Goal: Task Accomplishment & Management: Manage account settings

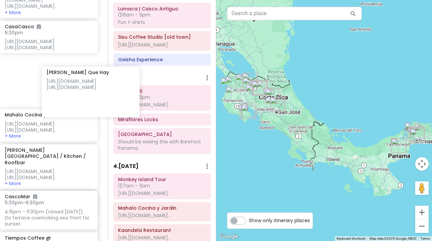
scroll to position [222, 5]
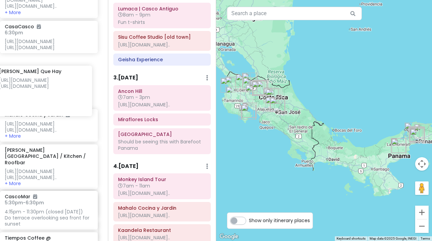
drag, startPoint x: 46, startPoint y: 96, endPoint x: 38, endPoint y: 94, distance: 8.1
click at [38, 94] on div "Restaurante [GEOGRAPHIC_DATA][PERSON_NAME] Supposedly 2nd best restaurant in [G…" at bounding box center [49, 226] width 108 height 518
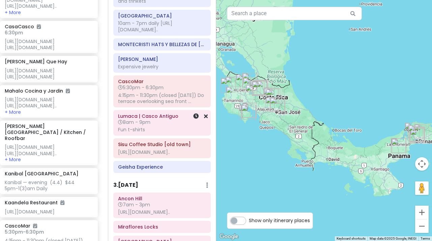
scroll to position [704, 0]
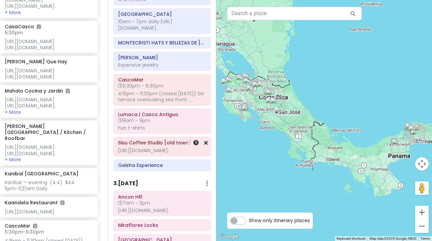
click at [155, 154] on div "[URL][DOMAIN_NAME].." at bounding box center [162, 151] width 88 height 6
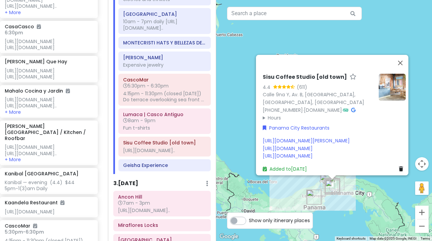
click at [263, 114] on summary "Hours" at bounding box center [318, 117] width 111 height 7
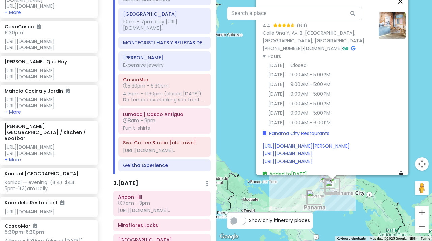
click at [403, 2] on button "Close" at bounding box center [400, 1] width 16 height 16
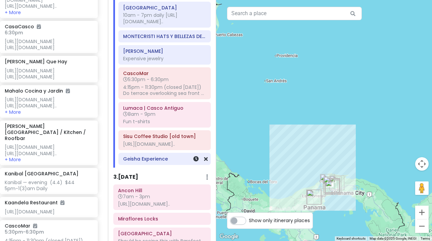
scroll to position [711, 0]
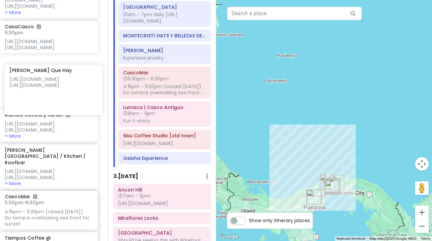
drag, startPoint x: 38, startPoint y: 92, endPoint x: 48, endPoint y: 89, distance: 9.9
click at [48, 89] on div "Restaurante [GEOGRAPHIC_DATA][PERSON_NAME] Supposedly 2nd best restaurant in [G…" at bounding box center [49, 226] width 108 height 518
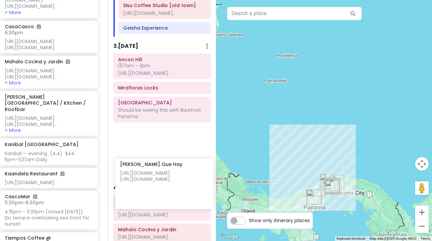
scroll to position [842, 0]
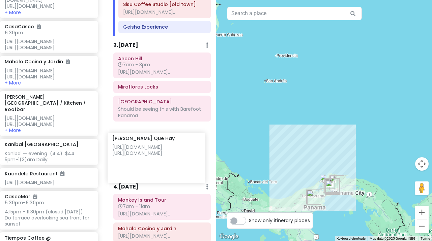
drag, startPoint x: 29, startPoint y: 94, endPoint x: 136, endPoint y: 159, distance: 125.9
click at [136, 159] on div "[GEOGRAPHIC_DATA] [GEOGRAPHIC_DATA] Private Change Dates Make a Copy Delete Tri…" at bounding box center [216, 120] width 432 height 241
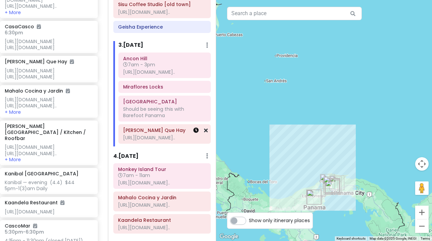
click at [197, 133] on icon at bounding box center [195, 130] width 5 height 5
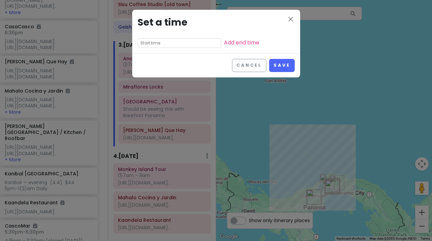
click at [161, 42] on input "text" at bounding box center [179, 42] width 84 height 9
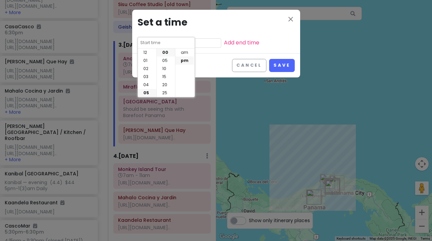
scroll to position [40, 0]
click at [145, 61] on li "06" at bounding box center [147, 61] width 19 height 8
type input "6:00 pm"
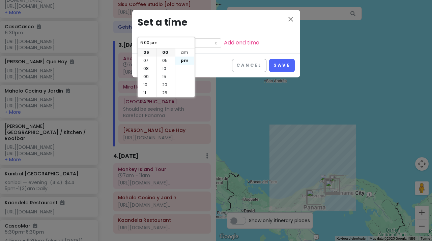
click at [182, 60] on li "pm" at bounding box center [184, 61] width 19 height 8
click at [232, 41] on link "Add end time" at bounding box center [241, 43] width 35 height 8
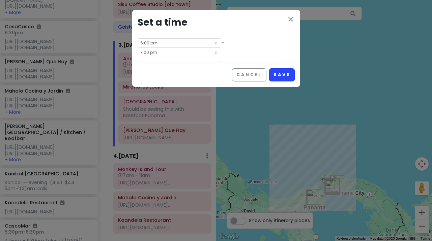
click at [283, 74] on button "Save" at bounding box center [281, 74] width 25 height 13
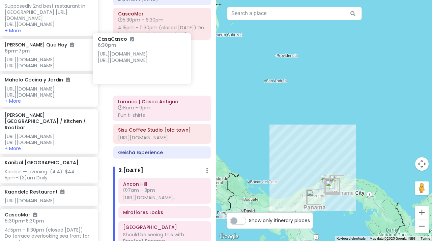
scroll to position [768, 0]
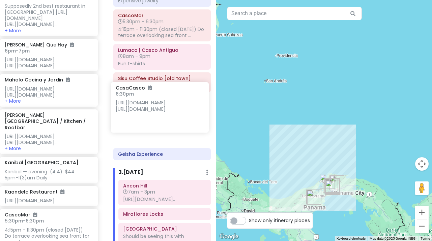
drag, startPoint x: 36, startPoint y: 53, endPoint x: 147, endPoint y: 110, distance: 124.8
click at [147, 110] on div "[GEOGRAPHIC_DATA] [GEOGRAPHIC_DATA] Private Change Dates Make a Copy Delete Tri…" at bounding box center [216, 120] width 432 height 241
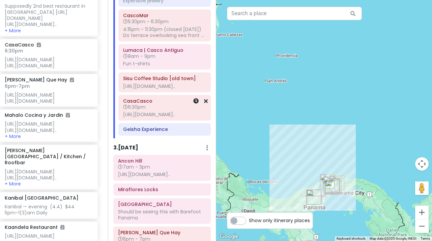
click at [170, 110] on h6 "6:30pm" at bounding box center [164, 107] width 83 height 6
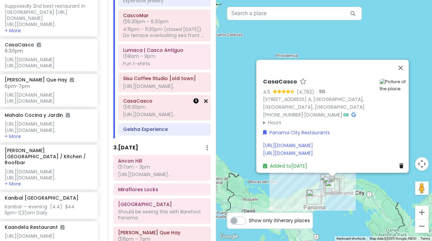
click at [196, 104] on icon at bounding box center [195, 100] width 5 height 5
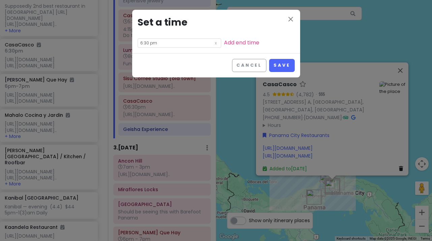
click at [190, 41] on input "6:30 pm" at bounding box center [179, 42] width 84 height 9
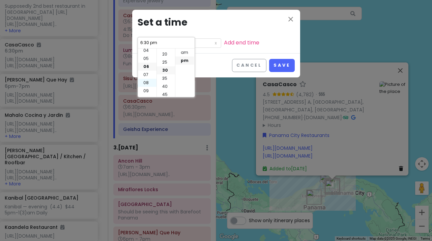
scroll to position [33, 0]
click at [146, 61] on li "05" at bounding box center [147, 60] width 19 height 8
type input "5:30 pm"
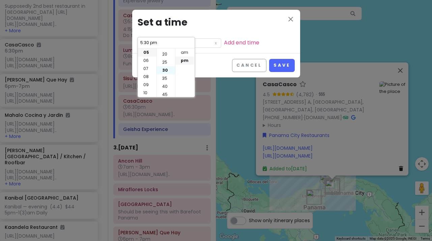
click at [164, 69] on li "30" at bounding box center [166, 70] width 18 height 8
click at [231, 44] on link "Add end time" at bounding box center [241, 43] width 35 height 8
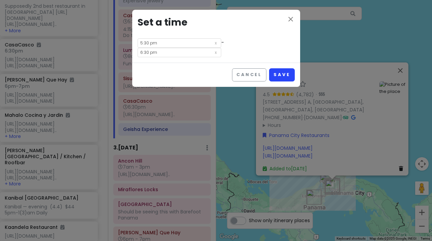
click at [278, 73] on button "Save" at bounding box center [281, 74] width 25 height 13
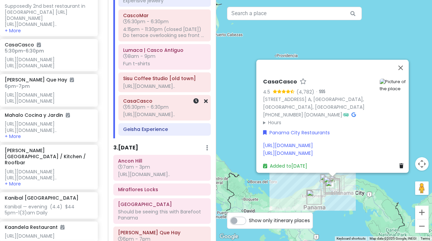
click at [160, 104] on h6 "CasaCasco" at bounding box center [164, 101] width 83 height 6
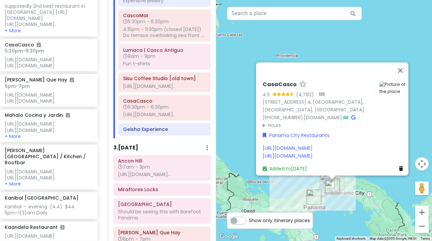
click at [299, 82] on icon at bounding box center [302, 84] width 7 height 4
click at [358, 151] on div "[URL][DOMAIN_NAME] [URL][DOMAIN_NAME]" at bounding box center [334, 152] width 143 height 15
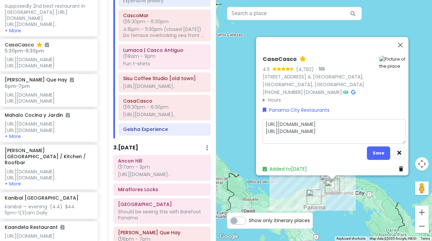
type textarea "x"
type textarea "Rhttps://[DOMAIN_NAME][URL] [URL][DOMAIN_NAME]"
type textarea "x"
type textarea "REhttps://[DOMAIN_NAME][URL] [URL][DOMAIN_NAME]"
type textarea "x"
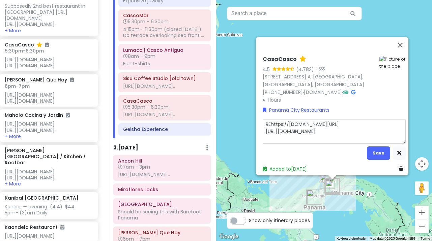
type textarea "REShttps://[DOMAIN_NAME][URL] [URL][DOMAIN_NAME]"
type textarea "x"
type textarea "RESEhttps://[DOMAIN_NAME][URL] [URL][DOMAIN_NAME]"
type textarea "x"
type textarea "RESERhttps://[DOMAIN_NAME][URL] [URL][DOMAIN_NAME]"
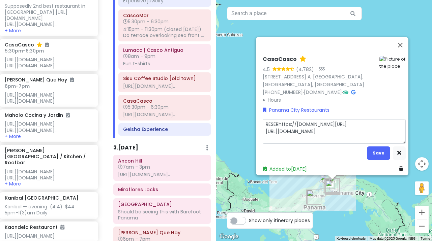
type textarea "x"
type textarea "RESERVhttps://[DOMAIN_NAME][URL] [URL][DOMAIN_NAME]"
type textarea "x"
type textarea "RESERVAhttps://[DOMAIN_NAME][URL] [URL][DOMAIN_NAME]"
type textarea "x"
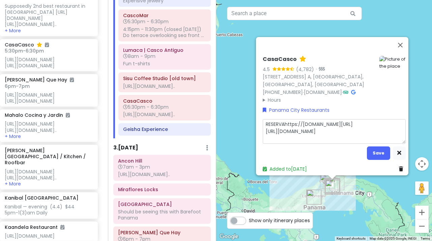
type textarea "RESERVAThttps://[DOMAIN_NAME][URL] [URL][DOMAIN_NAME]"
type textarea "x"
type textarea "RESERVATIhttps://[DOMAIN_NAME][URL] [URL][DOMAIN_NAME]"
type textarea "x"
type textarea "RESERVATIOhttps://[DOMAIN_NAME][URL] [URL][DOMAIN_NAME]"
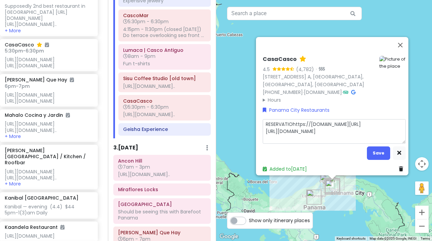
type textarea "x"
type textarea "RESERVATIONhttps://[DOMAIN_NAME][URL] [URL][DOMAIN_NAME]"
type textarea "x"
type textarea "RESERVATIONShttps://[DOMAIN_NAME][URL] [URL][DOMAIN_NAME]"
type textarea "x"
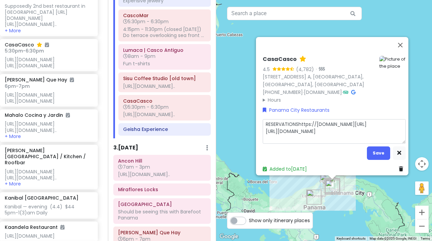
type textarea "RESERVATIONS [URL][DOMAIN_NAME] [URL][DOMAIN_NAME]"
type textarea "x"
type textarea "RESERVATIONS Ahttps://[DOMAIN_NAME][URL] [URL][DOMAIN_NAME]"
type textarea "x"
type textarea "RESERVATIONS AThttps://[DOMAIN_NAME][URL] [URL][DOMAIN_NAME]"
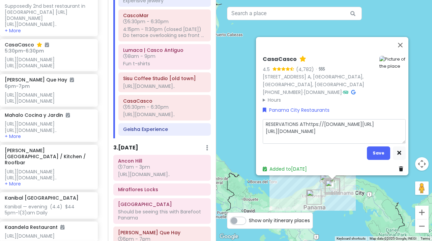
type textarea "x"
type textarea "RESERVATIONS AT [URL][DOMAIN_NAME] [URL][DOMAIN_NAME]"
type textarea "x"
type textarea "RESERVATIONS AT 5[URL][DOMAIN_NAME] [URL][DOMAIN_NAME]"
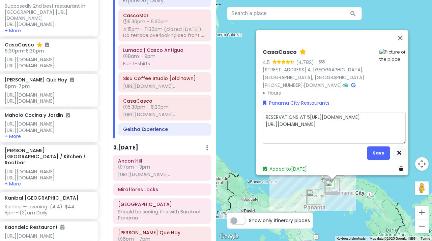
type textarea "x"
type textarea "RESERVATIONS AT 5:[URL][DOMAIN_NAME] [URL][DOMAIN_NAME]"
type textarea "x"
type textarea "RESERVATIONS AT 5:3[URL][DOMAIN_NAME] [URL][DOMAIN_NAME]"
type textarea "x"
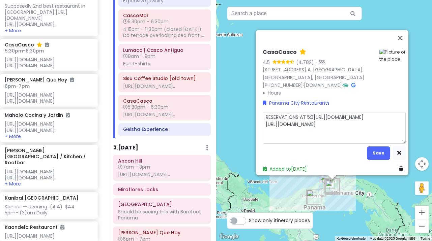
type textarea "RESERVATIONS AT 5:30[URL][DOMAIN_NAME] [URL][DOMAIN_NAME]"
type textarea "x"
type textarea "RESERVATIONS AT 5:30 [URL][DOMAIN_NAME] [URL][DOMAIN_NAME]"
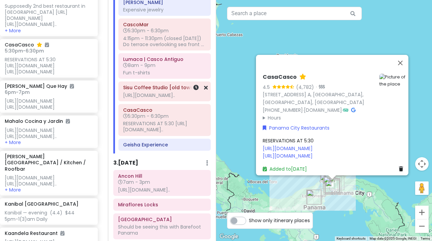
scroll to position [755, 0]
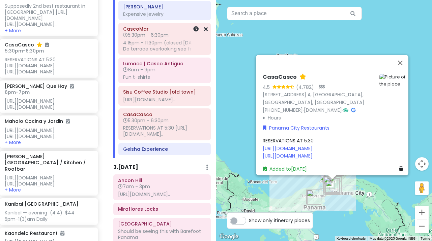
click at [174, 52] on div "4:15pm - 11:30pm (closed [DATE]) Do terrace overlooking sea front ..." at bounding box center [164, 46] width 83 height 12
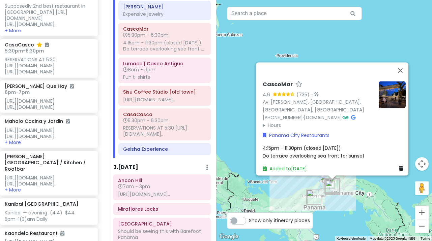
click at [363, 151] on div "4:15pm - 11:30pm (closed [DATE]) Do terrace overlooking sea front for sunset" at bounding box center [334, 152] width 143 height 15
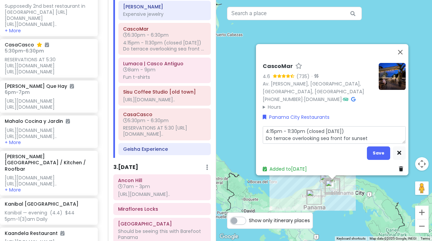
drag, startPoint x: 366, startPoint y: 134, endPoint x: 261, endPoint y: 134, distance: 104.5
click at [263, 134] on textarea "4:15pm - 11:30pm (closed [DATE]) Do terrace overlooking sea front for sunset" at bounding box center [334, 135] width 143 height 18
click at [176, 124] on h6 "5:30pm - 6:30pm" at bounding box center [164, 121] width 83 height 6
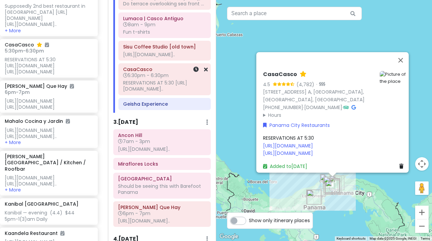
scroll to position [798, 0]
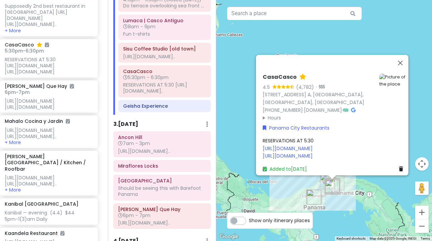
click at [314, 137] on div "RESERVATIONS AT 5:30 [URL][DOMAIN_NAME] [URL][DOMAIN_NAME]" at bounding box center [334, 148] width 143 height 23
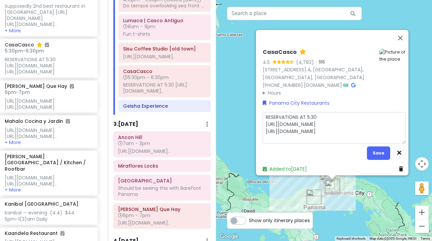
click at [316, 112] on textarea "RESERVATIONS AT 5:30 [URL][DOMAIN_NAME] [URL][DOMAIN_NAME]" at bounding box center [334, 128] width 143 height 32
type textarea "x"
type textarea "RESERVATIONS AT 5:30 [URL][DOMAIN_NAME] [URL][DOMAIN_NAME]"
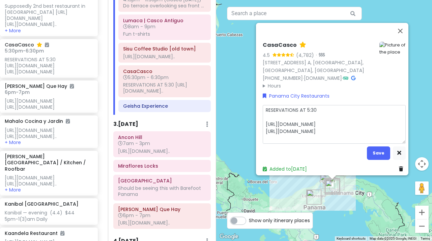
type textarea "x"
type textarea "RESERVATIONS AT 5:30 R [URL][DOMAIN_NAME] [URL][DOMAIN_NAME]"
type textarea "x"
type textarea "RESERVATIONS AT 5:30 RE [URL][DOMAIN_NAME] [URL][DOMAIN_NAME]"
type textarea "x"
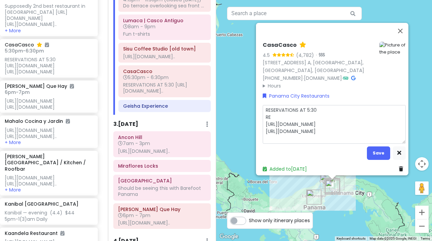
type textarea "RESERVATIONS AT 5:30 REQ [URL][DOMAIN_NAME] [URL][DOMAIN_NAME]"
type textarea "x"
type textarea "RESERVATIONS AT 5:30 REQU [URL][DOMAIN_NAME] [URL][DOMAIN_NAME]"
type textarea "x"
type textarea "RESERVATIONS AT 5:30 REQUE [URL][DOMAIN_NAME] [URL][DOMAIN_NAME]"
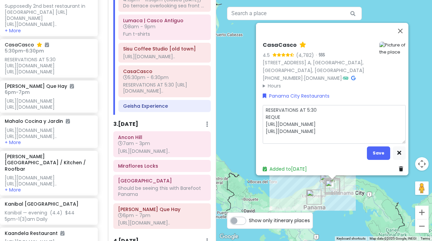
type textarea "x"
type textarea "RESERVATIONS AT 5:30 REQU [URL][DOMAIN_NAME] [URL][DOMAIN_NAME]"
type textarea "x"
type textarea "RESERVATIONS AT 5:30 REQ [URL][DOMAIN_NAME] [URL][DOMAIN_NAME]"
type textarea "x"
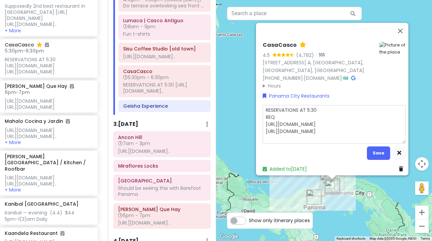
type textarea "RESERVATIONS AT 5:30 RE [URL][DOMAIN_NAME] [URL][DOMAIN_NAME]"
type textarea "x"
type textarea "RESERVATIONS AT 5:30 R [URL][DOMAIN_NAME] [URL][DOMAIN_NAME]"
type textarea "x"
type textarea "RESERVATIONS AT 5:30 RE [URL][DOMAIN_NAME] [URL][DOMAIN_NAME]"
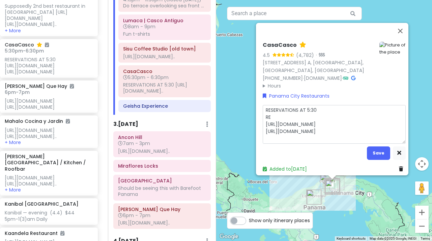
type textarea "x"
type textarea "RESERVATIONS AT 5:30 R [URL][DOMAIN_NAME] [URL][DOMAIN_NAME]"
type textarea "x"
type textarea "RESERVATIONS AT 5:30 Re [URL][DOMAIN_NAME] [URL][DOMAIN_NAME]"
type textarea "x"
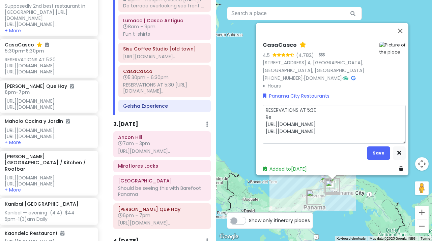
type textarea "RESERVATIONS AT 5:30 Req [URL][DOMAIN_NAME] [URL][DOMAIN_NAME]"
type textarea "x"
type textarea "RESERVATIONS AT 5:30 Requ [URL][DOMAIN_NAME] [URL][DOMAIN_NAME]"
type textarea "x"
type textarea "RESERVATIONS AT 5:30 Reque [URL][DOMAIN_NAME] [URL][DOMAIN_NAME]"
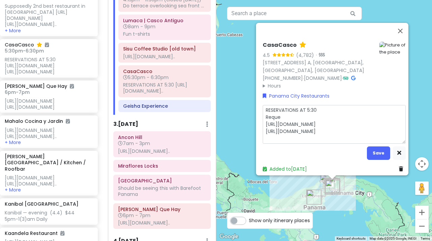
type textarea "x"
type textarea "RESERVATIONS AT 5:30 Reques [URL][DOMAIN_NAME] [URL][DOMAIN_NAME]"
type textarea "x"
type textarea "RESERVATIONS AT 5:30 Request [URL][DOMAIN_NAME] [URL][DOMAIN_NAME]"
type textarea "x"
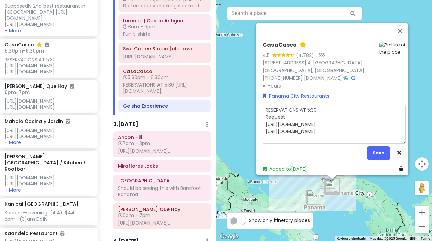
type textarea "RESERVATIONS AT 5:30 Requeste [URL][DOMAIN_NAME] [URL][DOMAIN_NAME]"
type textarea "x"
type textarea "RESERVATIONS AT 5:30 Requested [URL][DOMAIN_NAME] [URL][DOMAIN_NAME]"
type textarea "x"
type textarea "RESERVATIONS AT 5:30 Requested [URL][DOMAIN_NAME] [URL][DOMAIN_NAME]"
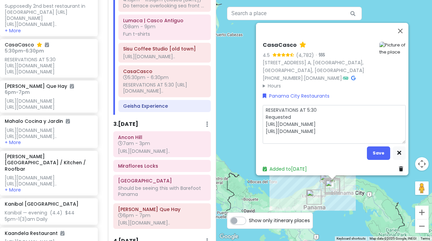
type textarea "x"
type textarea "RESERVATIONS AT 5:30 Requested t [URL][DOMAIN_NAME] [URL][DOMAIN_NAME]"
type textarea "x"
type textarea "RESERVATIONS AT 5:30 Requested [URL][DOMAIN_NAME] [URL][DOMAIN_NAME]"
type textarea "x"
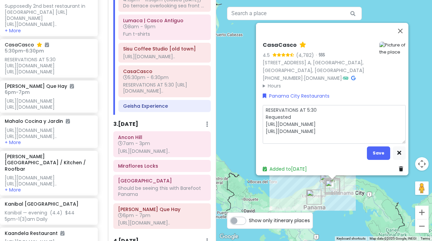
type textarea "RESERVATIONS AT 5:30 Requested Do terrace overlooking sea front for sunset [URL…"
click at [296, 114] on textarea "RESERVATIONS AT 5:30 Requested Do terrace overlooking sea front for sunset [URL…" at bounding box center [334, 124] width 143 height 39
type textarea "x"
type textarea "RESERVATIONS AT 5:30 Requested D terrace overlooking sea front for sunset [URL]…"
type textarea "x"
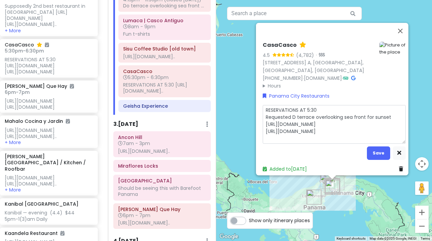
type textarea "RESERVATIONS AT 5:30 Requested terrace overlooking sea front for sunset [URL][D…"
type textarea "x"
type textarea "RESERVATIONS AT 5:30 Requested terrace overlooking sea front for sunset [URL][D…"
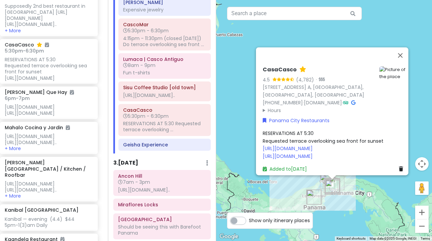
scroll to position [758, 0]
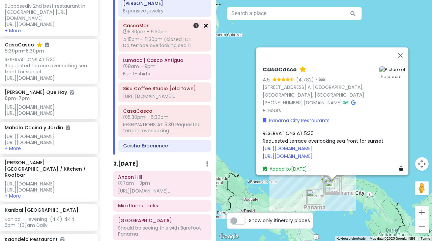
click at [206, 28] on icon at bounding box center [206, 25] width 4 height 5
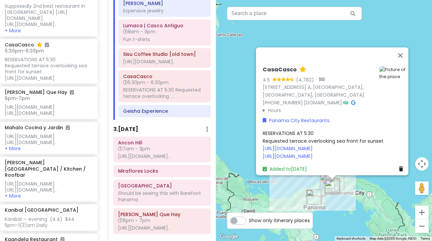
click at [331, 130] on div "RESERVATIONS AT 5:30 Requested terrace overlooking sea front for sunset [URL][D…" at bounding box center [334, 145] width 143 height 30
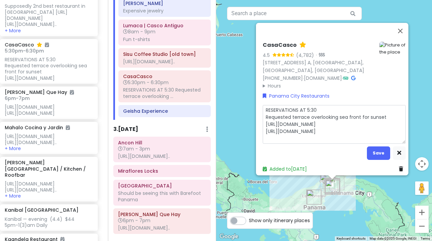
click at [324, 108] on textarea "RESERVATIONS AT 5:30 Requested terrace overlooking sea front for sunset [URL][D…" at bounding box center [334, 124] width 143 height 39
type textarea "x"
type textarea "RESERVATIONS AT 5:30 Requested terrace overlooking sea front for sunset [URL][D…"
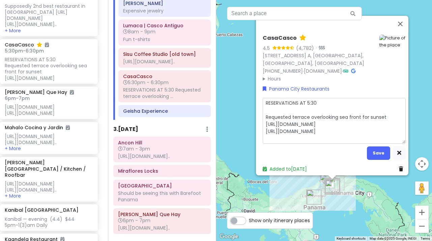
type textarea "x"
type textarea "RESERVATIONS AT 5:30 C Requested terrace overlooking sea front for sunset [URL]…"
type textarea "x"
type textarea "RESERVATIONS AT 5:30 CL Requested terrace overlooking sea front for sunset [URL…"
type textarea "x"
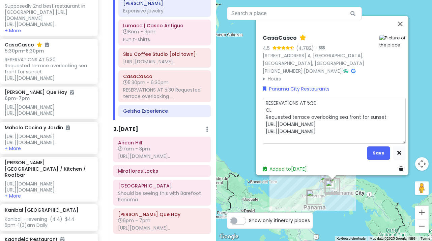
type textarea "RESERVATIONS AT 5:30 CLO Requested terrace overlooking sea front for sunset [UR…"
type textarea "x"
type textarea "RESERVATIONS AT 5:30 CLOS Requested terrace overlooking sea front for sunset [U…"
type textarea "x"
type textarea "RESERVATIONS AT 5:30 CLOSE Requested terrace overlooking sea front for sunset […"
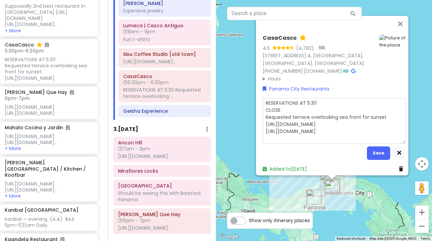
type textarea "x"
type textarea "RESERVATIONS AT 5:30 CLOSED Requested terrace overlooking sea front for sunset …"
type textarea "x"
type textarea "RESERVATIONS AT 5:30 CLOSED Requested terrace overlooking sea front for sunset …"
type textarea "x"
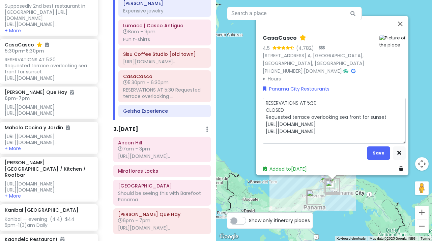
type textarea "RESERVATIONS AT 5:30 CLOSED M Requested terrace overlooking sea front for sunse…"
type textarea "x"
type textarea "RESERVATIONS AT 5:30 CLOSED MO Requested terrace overlooking sea front for suns…"
type textarea "x"
type textarea "RESERVATIONS AT 5:30 CLOSED M Requested terrace overlooking sea front for sunse…"
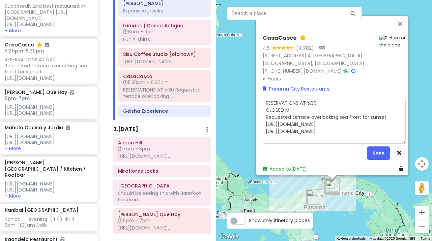
type textarea "x"
type textarea "RESERVATIONS AT 5:30 CLOSED Requested terrace overlooking sea front for sunset …"
type textarea "x"
type textarea "RESERVATIONS AT 5:30 CLOSED Requested terrace overlooking sea front for sunset …"
type textarea "x"
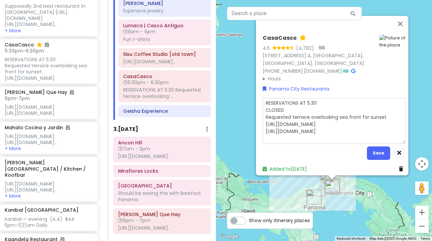
type textarea "RESERVATIONS AT 5:30 CLOSE Requested terrace overlooking sea front for sunset […"
type textarea "x"
type textarea "RESERVATIONS AT 5:30 CLOS Requested terrace overlooking sea front for sunset [U…"
type textarea "x"
type textarea "RESERVATIONS AT 5:30 CLO Requested terrace overlooking sea front for sunset [UR…"
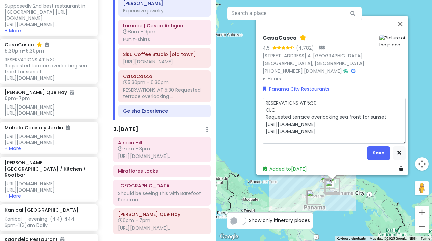
type textarea "x"
type textarea "RESERVATIONS AT 5:30 CL Requested terrace overlooking sea front for sunset [URL…"
type textarea "x"
type textarea "RESERVATIONS AT 5:30 C Requested terrace overlooking sea front for sunset [URL]…"
type textarea "x"
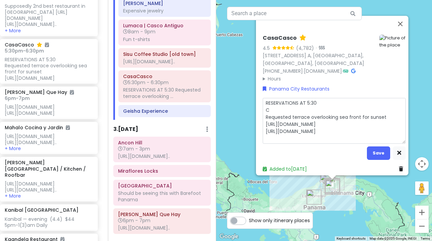
type textarea "RESERVATIONS AT 5:30 Requested terrace overlooking sea front for sunset [URL][D…"
click at [386, 114] on textarea "RESERVATIONS AT 5:30 Requested terrace overlooking sea front for sunset [URL][D…" at bounding box center [334, 121] width 143 height 46
type textarea "x"
type textarea "RESERVATIONS AT 5:30 Requested terrace overlooking sea front for sunset [URL][D…"
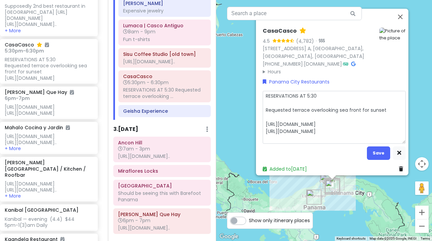
type textarea "x"
type textarea "RESERVATIONS AT 5:30 Requested terrace overlooking sea front for sunset C [URL]…"
type textarea "x"
type textarea "RESERVATIONS AT 5:30 Requested terrace overlooking sea front for sunset CL [URL…"
type textarea "x"
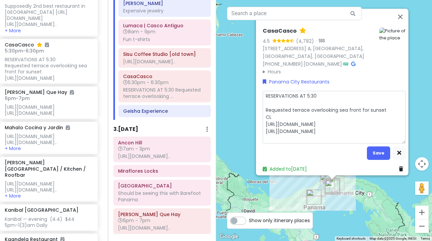
type textarea "RESERVATIONS AT 5:30 Requested terrace overlooking sea front for sunset CLO [UR…"
type textarea "x"
type textarea "RESERVATIONS AT 5:30 Requested terrace overlooking sea front for sunset CLOS [U…"
type textarea "x"
type textarea "RESERVATIONS AT 5:30 Requested terrace overlooking sea front for sunset CLOSE […"
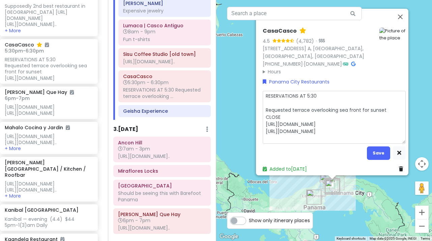
type textarea "x"
type textarea "RESERVATIONS AT 5:30 Requested terrace overlooking sea front for sunset CLOSED …"
type textarea "x"
type textarea "RESERVATIONS AT 5:30 Requested terrace overlooking sea front for sunset CLOSED …"
type textarea "x"
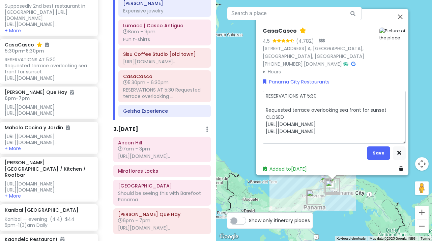
type textarea "RESERVATIONS AT 5:30 Requested terrace overlooking sea front for sunset CLOSED …"
type textarea "x"
type textarea "RESERVATIONS AT 5:30 Requested terrace overlooking sea front for sunset CLOSED …"
type textarea "x"
type textarea "RESERVATIONS AT 5:30 Requested terrace overlooking sea front for sunset CLOSED …"
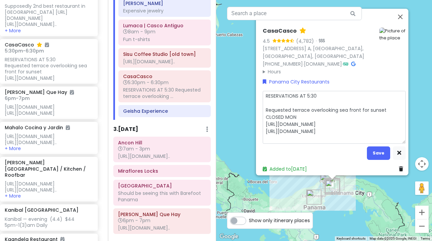
type textarea "x"
type textarea "RESERVATIONS AT 5:30 Requested terrace overlooking sea front for sunset CLOSED …"
type textarea "x"
type textarea "RESERVATIONS AT 5:30 Requested terrace overlooking sea front for sunset CLOSED …"
type textarea "x"
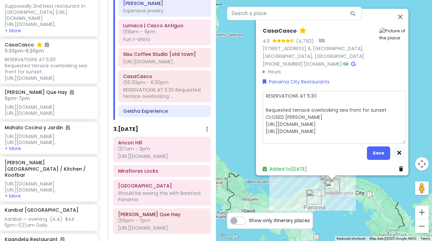
type textarea "RESERVATIONS AT 5:30 Requested terrace overlooking sea front for sunset CLOSED …"
type textarea "x"
type textarea "RESERVATIONS AT 5:30 Requested terrace overlooking sea front for sunset CLOSED …"
click at [263, 107] on textarea "RESERVATIONS AT 5:30 Requested terrace overlooking sea front for sunset CLOSED …" at bounding box center [334, 117] width 143 height 53
type textarea "x"
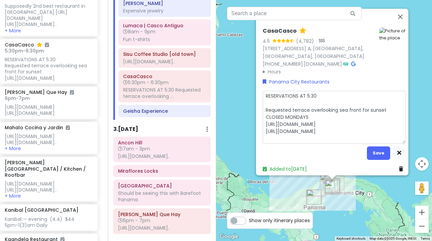
type textarea "RESERVATIONS AT 5:30 Requested terrace overlooking sea front for sunset CLOSED …"
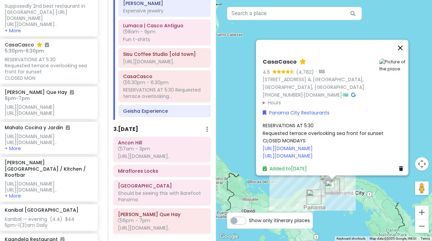
click at [403, 40] on button "Close" at bounding box center [400, 48] width 16 height 16
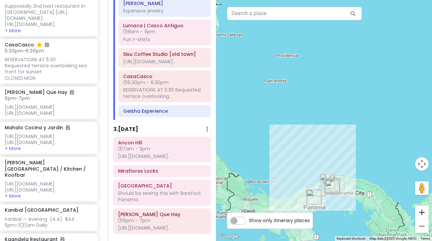
click at [422, 212] on button "Zoom in" at bounding box center [421, 212] width 13 height 13
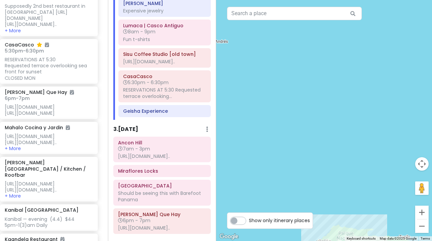
click at [422, 212] on button "Zoom in" at bounding box center [421, 212] width 13 height 13
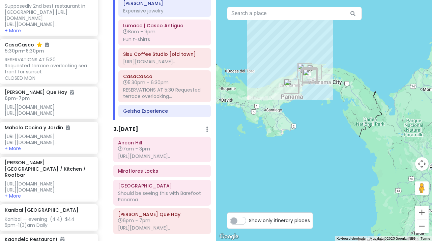
drag, startPoint x: 350, startPoint y: 207, endPoint x: 287, endPoint y: 57, distance: 162.4
click at [287, 57] on div at bounding box center [324, 120] width 216 height 241
click at [422, 211] on button "Zoom in" at bounding box center [421, 212] width 13 height 13
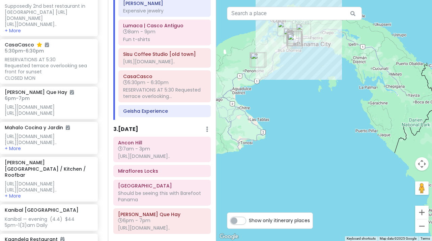
click at [422, 211] on button "Zoom in" at bounding box center [421, 212] width 13 height 13
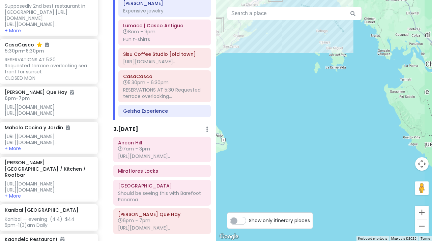
click at [422, 211] on button "Zoom in" at bounding box center [421, 212] width 13 height 13
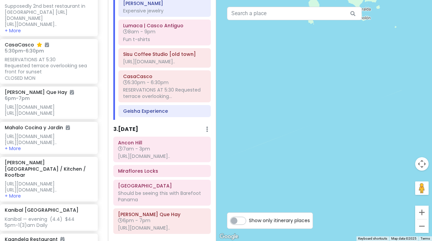
drag, startPoint x: 309, startPoint y: 84, endPoint x: 337, endPoint y: 157, distance: 78.6
click at [336, 156] on div at bounding box center [324, 120] width 216 height 241
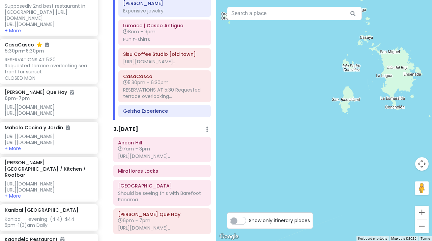
drag, startPoint x: 330, startPoint y: 143, endPoint x: 350, endPoint y: 195, distance: 56.0
click at [343, 180] on div at bounding box center [324, 120] width 216 height 241
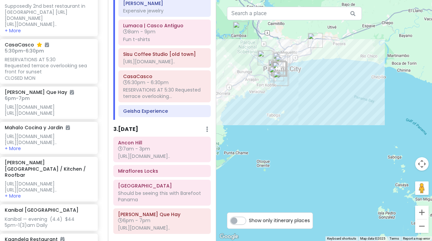
drag, startPoint x: 332, startPoint y: 144, endPoint x: 337, endPoint y: 209, distance: 65.2
click at [337, 209] on div at bounding box center [324, 120] width 216 height 241
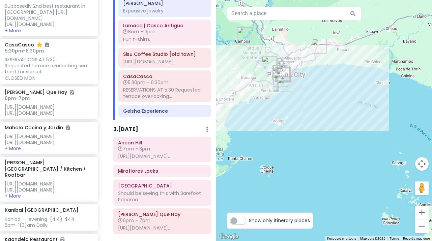
click at [337, 209] on div at bounding box center [324, 120] width 216 height 241
click at [423, 212] on button "Zoom in" at bounding box center [421, 212] width 13 height 13
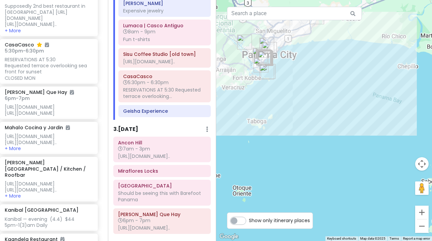
click at [423, 212] on button "Zoom in" at bounding box center [421, 212] width 13 height 13
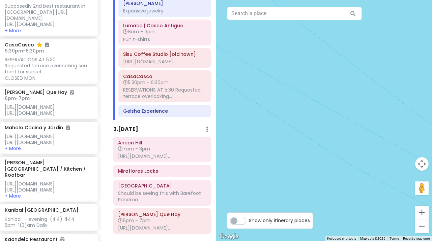
drag, startPoint x: 299, startPoint y: 89, endPoint x: 335, endPoint y: 161, distance: 80.5
click at [335, 161] on div at bounding box center [324, 120] width 216 height 241
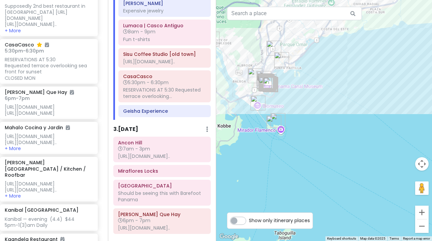
drag, startPoint x: 292, startPoint y: 95, endPoint x: 350, endPoint y: 110, distance: 60.6
click at [350, 110] on div at bounding box center [324, 120] width 216 height 241
click at [423, 211] on button "Zoom in" at bounding box center [421, 212] width 13 height 13
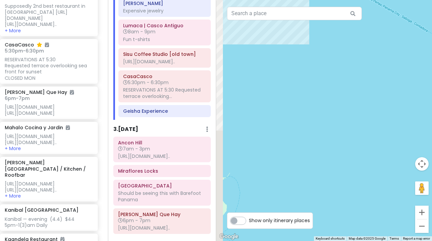
drag, startPoint x: 276, startPoint y: 85, endPoint x: 353, endPoint y: 129, distance: 88.4
click at [353, 129] on div at bounding box center [324, 120] width 216 height 241
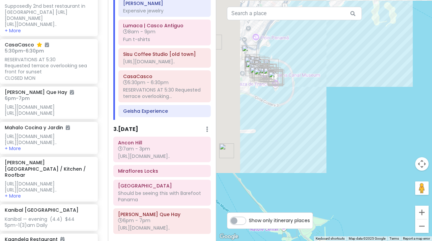
drag, startPoint x: 271, startPoint y: 88, endPoint x: 339, endPoint y: 109, distance: 71.8
click at [339, 109] on div at bounding box center [324, 120] width 216 height 241
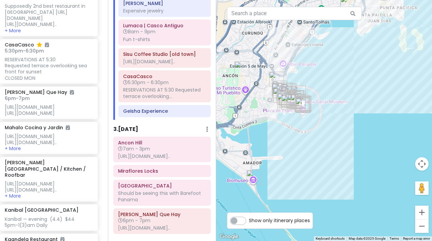
drag, startPoint x: 335, startPoint y: 107, endPoint x: 348, endPoint y: 129, distance: 26.2
click at [348, 129] on div at bounding box center [324, 120] width 216 height 241
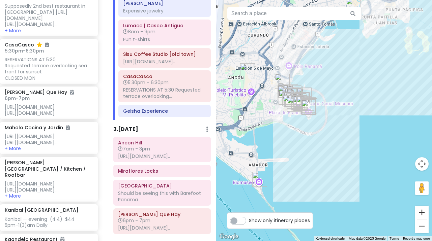
click at [423, 214] on button "Zoom in" at bounding box center [421, 212] width 13 height 13
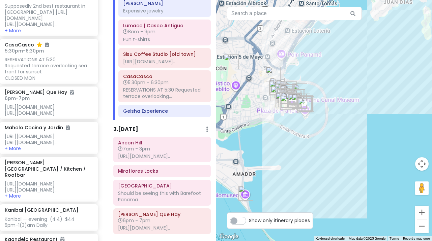
click at [423, 214] on button "Zoom in" at bounding box center [421, 212] width 13 height 13
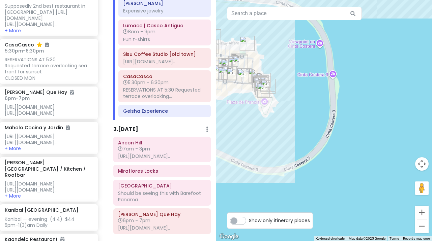
click at [423, 214] on button "Zoom in" at bounding box center [421, 212] width 13 height 13
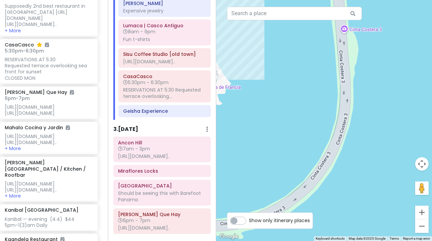
drag, startPoint x: 264, startPoint y: 97, endPoint x: 350, endPoint y: 133, distance: 93.8
click at [350, 133] on div at bounding box center [324, 120] width 216 height 241
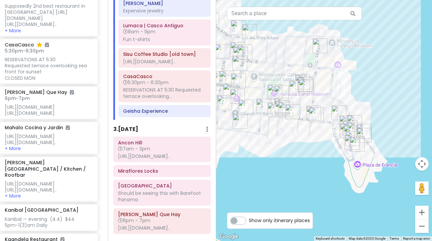
drag, startPoint x: 356, startPoint y: 97, endPoint x: 372, endPoint y: 103, distance: 17.4
click at [372, 103] on div at bounding box center [324, 120] width 216 height 241
click at [421, 210] on button "Zoom in" at bounding box center [421, 212] width 13 height 13
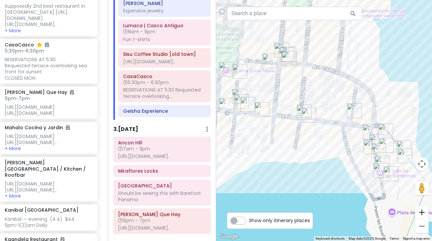
click at [421, 212] on button "Zoom in" at bounding box center [421, 212] width 13 height 13
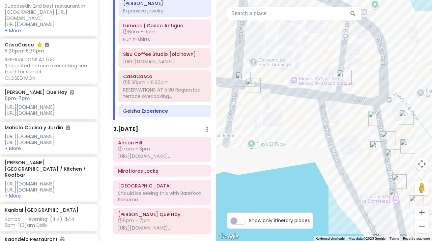
drag, startPoint x: 358, startPoint y: 212, endPoint x: 341, endPoint y: 189, distance: 28.2
click at [341, 189] on div at bounding box center [324, 120] width 216 height 241
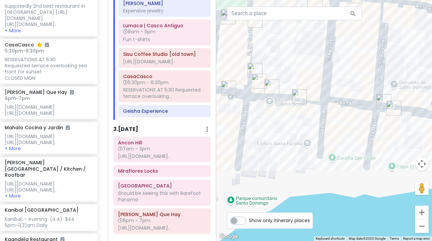
drag, startPoint x: 294, startPoint y: 188, endPoint x: 403, endPoint y: 192, distance: 109.3
click at [403, 192] on div at bounding box center [324, 120] width 216 height 241
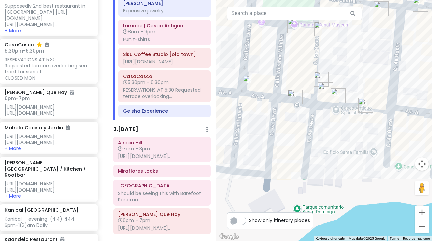
drag, startPoint x: 341, startPoint y: 192, endPoint x: 399, endPoint y: 200, distance: 59.2
click at [399, 200] on div at bounding box center [324, 120] width 216 height 241
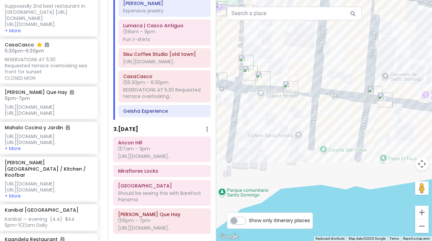
drag, startPoint x: 356, startPoint y: 193, endPoint x: 282, endPoint y: 176, distance: 76.4
click at [282, 176] on div at bounding box center [324, 120] width 216 height 241
click at [162, 99] on div "RESERVATIONS AT 5:30 Requested terrace overlooking..." at bounding box center [164, 93] width 83 height 12
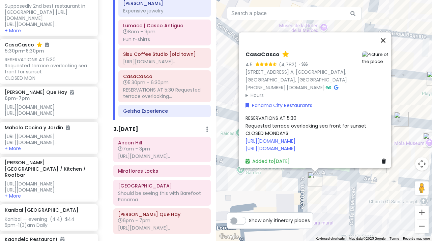
click at [387, 32] on button "Close" at bounding box center [383, 40] width 16 height 16
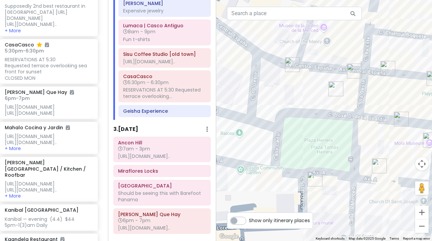
click at [314, 180] on img "CasaCasco" at bounding box center [314, 179] width 15 height 15
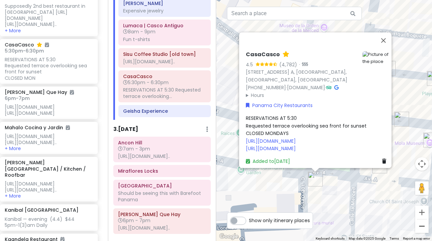
click at [423, 225] on button "Zoom out" at bounding box center [421, 226] width 13 height 13
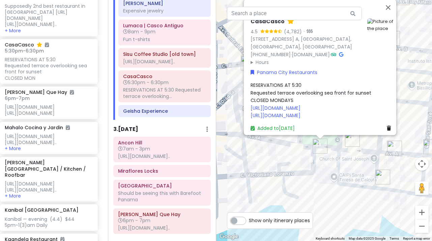
click at [423, 225] on button "Zoom out" at bounding box center [421, 226] width 13 height 13
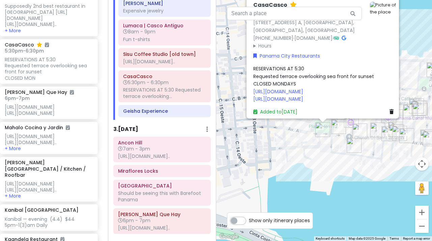
click at [336, 171] on div "CasaCasco 4.5 (4,782) · [STREET_ADDRESS] A, [GEOGRAPHIC_DATA], [GEOGRAPHIC_DATA…" at bounding box center [324, 120] width 216 height 241
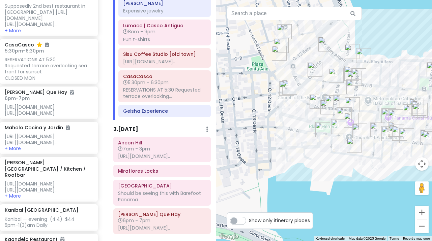
click at [334, 75] on img "Sisu Coffee Studio [old town]" at bounding box center [336, 75] width 15 height 15
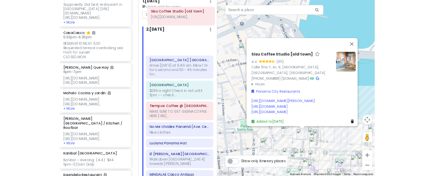
scroll to position [0, 0]
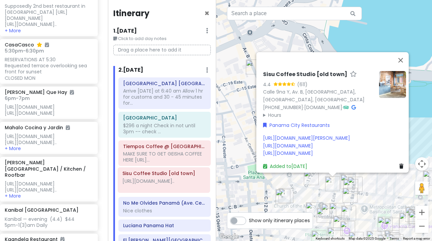
drag, startPoint x: 156, startPoint y: 129, endPoint x: 155, endPoint y: 182, distance: 52.6
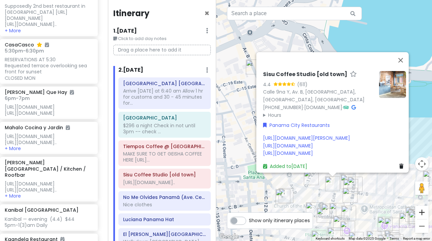
click at [423, 213] on button "Zoom in" at bounding box center [421, 212] width 13 height 13
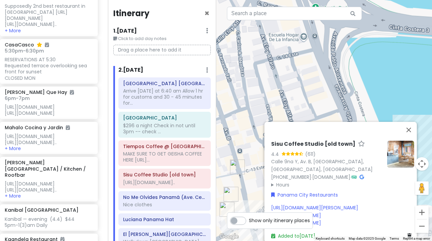
click at [423, 213] on button "Zoom in" at bounding box center [421, 212] width 13 height 13
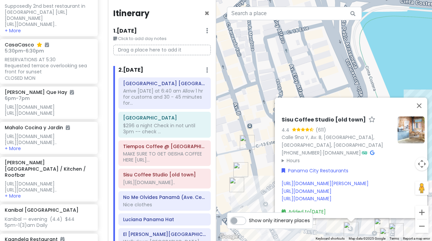
drag, startPoint x: 250, startPoint y: 159, endPoint x: 245, endPoint y: 103, distance: 56.2
click at [248, 103] on div "Sisu Coffee Studio [old town] 4.4 ([STREET_ADDRESS] B, [GEOGRAPHIC_DATA], [GEOG…" at bounding box center [324, 120] width 216 height 241
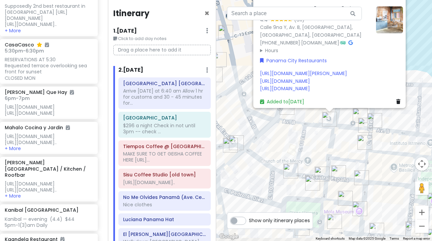
drag, startPoint x: 252, startPoint y: 169, endPoint x: 234, endPoint y: 55, distance: 115.0
click at [234, 55] on div "Sisu Coffee Studio [old town] 4.4 ([STREET_ADDRESS] B, [GEOGRAPHIC_DATA], [GEOG…" at bounding box center [324, 120] width 216 height 241
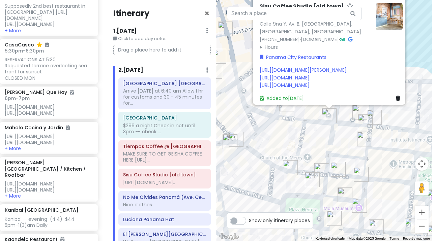
click at [336, 167] on img "Selina Embassy" at bounding box center [338, 169] width 15 height 15
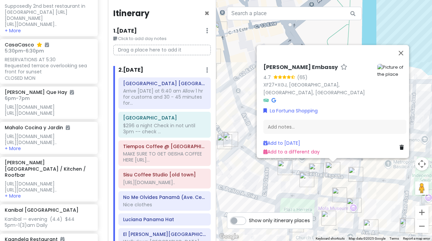
click at [306, 182] on img "American Trade Hotel & Hall" at bounding box center [306, 180] width 15 height 15
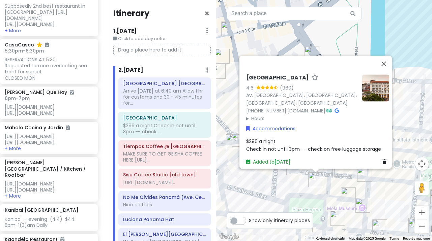
click at [285, 183] on div "[GEOGRAPHIC_DATA] 4.6 (960) Av. [GEOGRAPHIC_DATA], [GEOGRAPHIC_DATA], [GEOGRAPH…" at bounding box center [324, 120] width 216 height 241
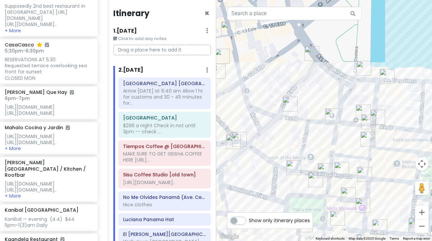
click at [294, 170] on img "Tiempos Coffee @ American Trade Hotel" at bounding box center [293, 167] width 15 height 15
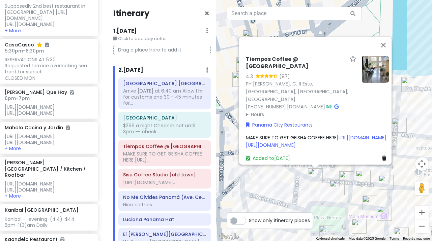
click at [295, 185] on div "Tiempos Coffee @ [GEOGRAPHIC_DATA] 4.3 (97) PH [PERSON_NAME], C. 11 Este, [GEOG…" at bounding box center [324, 120] width 216 height 241
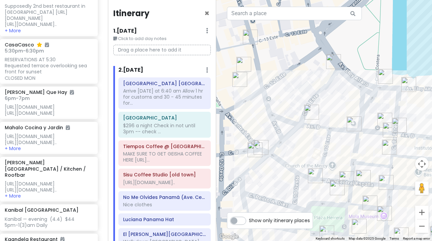
click at [354, 121] on img "Sisu Coffee Studio [old town]" at bounding box center [353, 124] width 15 height 15
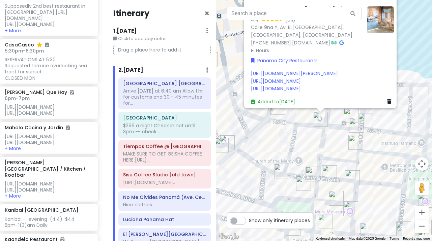
drag, startPoint x: 289, startPoint y: 203, endPoint x: 275, endPoint y: 137, distance: 67.0
click at [276, 137] on div "Sisu Coffee Studio [old town] 4.4 ([STREET_ADDRESS] B, [GEOGRAPHIC_DATA], [GEOG…" at bounding box center [324, 120] width 216 height 241
click at [273, 98] on link "Added to [DATE]" at bounding box center [272, 101] width 44 height 7
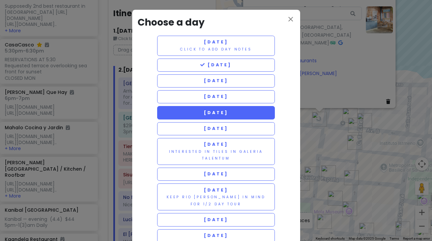
click at [228, 110] on span "[DATE]" at bounding box center [216, 113] width 24 height 6
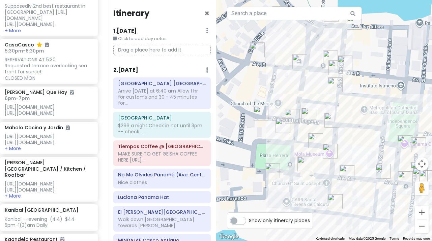
drag, startPoint x: 294, startPoint y: 138, endPoint x: 274, endPoint y: 71, distance: 69.6
click at [274, 71] on div at bounding box center [324, 120] width 216 height 241
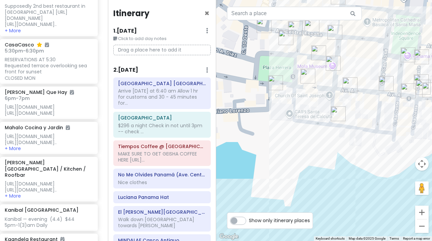
drag, startPoint x: 284, startPoint y: 196, endPoint x: 287, endPoint y: 117, distance: 78.9
click at [287, 117] on div at bounding box center [324, 120] width 216 height 241
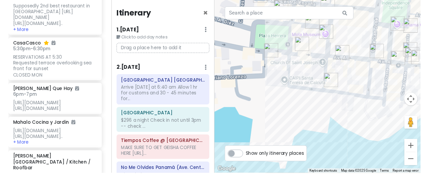
scroll to position [204, 4]
